Goal: Feedback & Contribution: Submit feedback/report problem

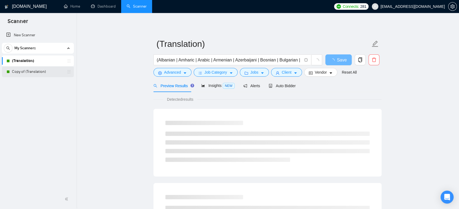
click at [36, 74] on link "Copy of (Translation)" at bounding box center [38, 71] width 52 height 11
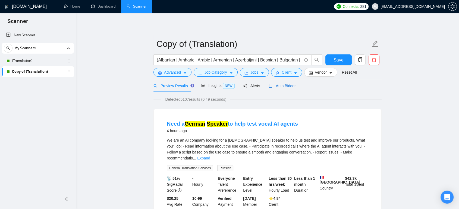
click at [292, 87] on span "Auto Bidder" at bounding box center [281, 86] width 27 height 4
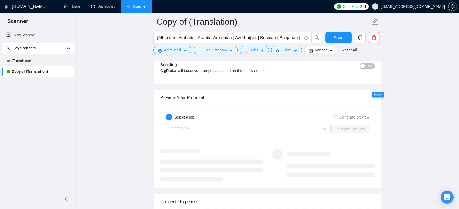
scroll to position [995, 0]
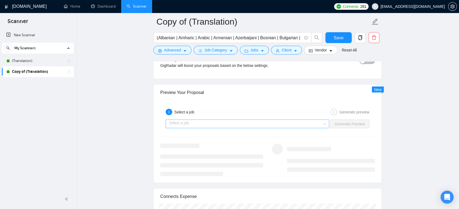
click at [211, 120] on input "search" at bounding box center [245, 124] width 153 height 8
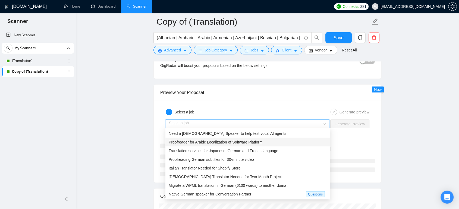
click at [204, 143] on span "Proofreader for Arabic Localization of Software Platform" at bounding box center [215, 142] width 94 height 4
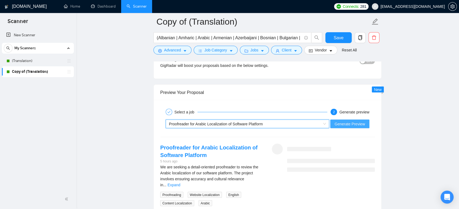
click at [348, 121] on span "Generate Preview" at bounding box center [349, 124] width 30 height 6
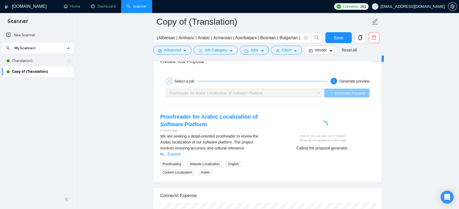
scroll to position [1025, 0]
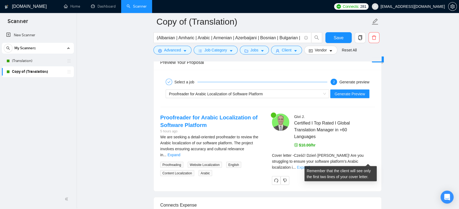
click at [309, 165] on link "Expand" at bounding box center [303, 167] width 13 height 4
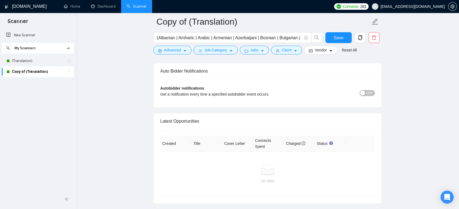
scroll to position [1539, 0]
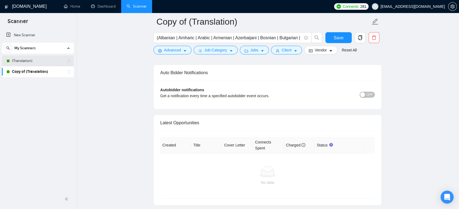
click at [28, 62] on link "(Translation)" at bounding box center [38, 61] width 52 height 11
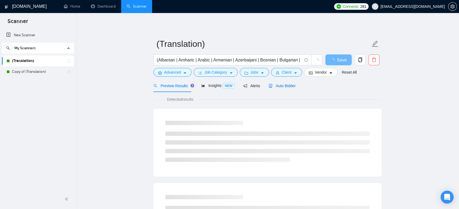
click at [287, 85] on span "Auto Bidder" at bounding box center [281, 86] width 27 height 4
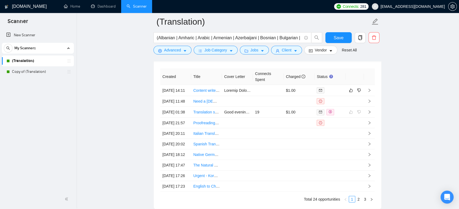
scroll to position [1417, 0]
click at [351, 91] on icon "like" at bounding box center [351, 90] width 4 height 4
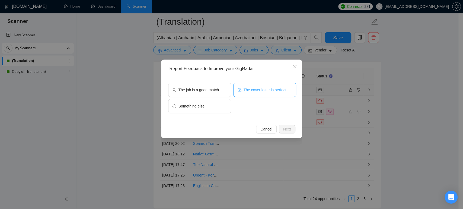
click at [263, 88] on span "The cover letter is perfect" at bounding box center [265, 90] width 43 height 6
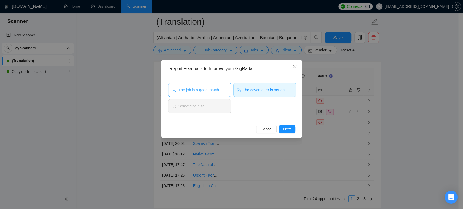
click at [204, 88] on span "The job is a good match" at bounding box center [199, 90] width 40 height 6
click at [290, 127] on span "Next" at bounding box center [287, 129] width 8 height 6
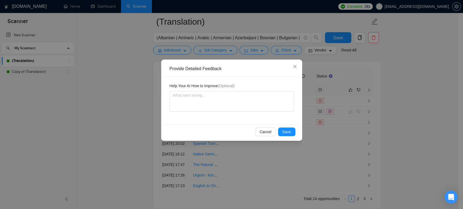
click at [289, 125] on div "Cancel Save" at bounding box center [231, 132] width 137 height 14
click at [289, 130] on span "Save" at bounding box center [286, 132] width 9 height 6
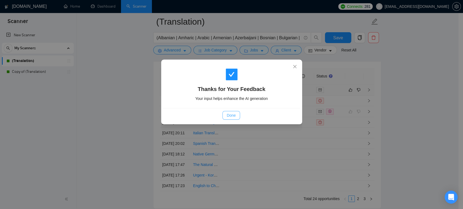
click at [228, 117] on span "Done" at bounding box center [231, 116] width 9 height 6
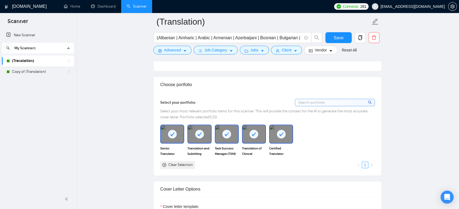
scroll to position [452, 0]
click at [330, 104] on input at bounding box center [334, 103] width 79 height 7
